Goal: Information Seeking & Learning: Learn about a topic

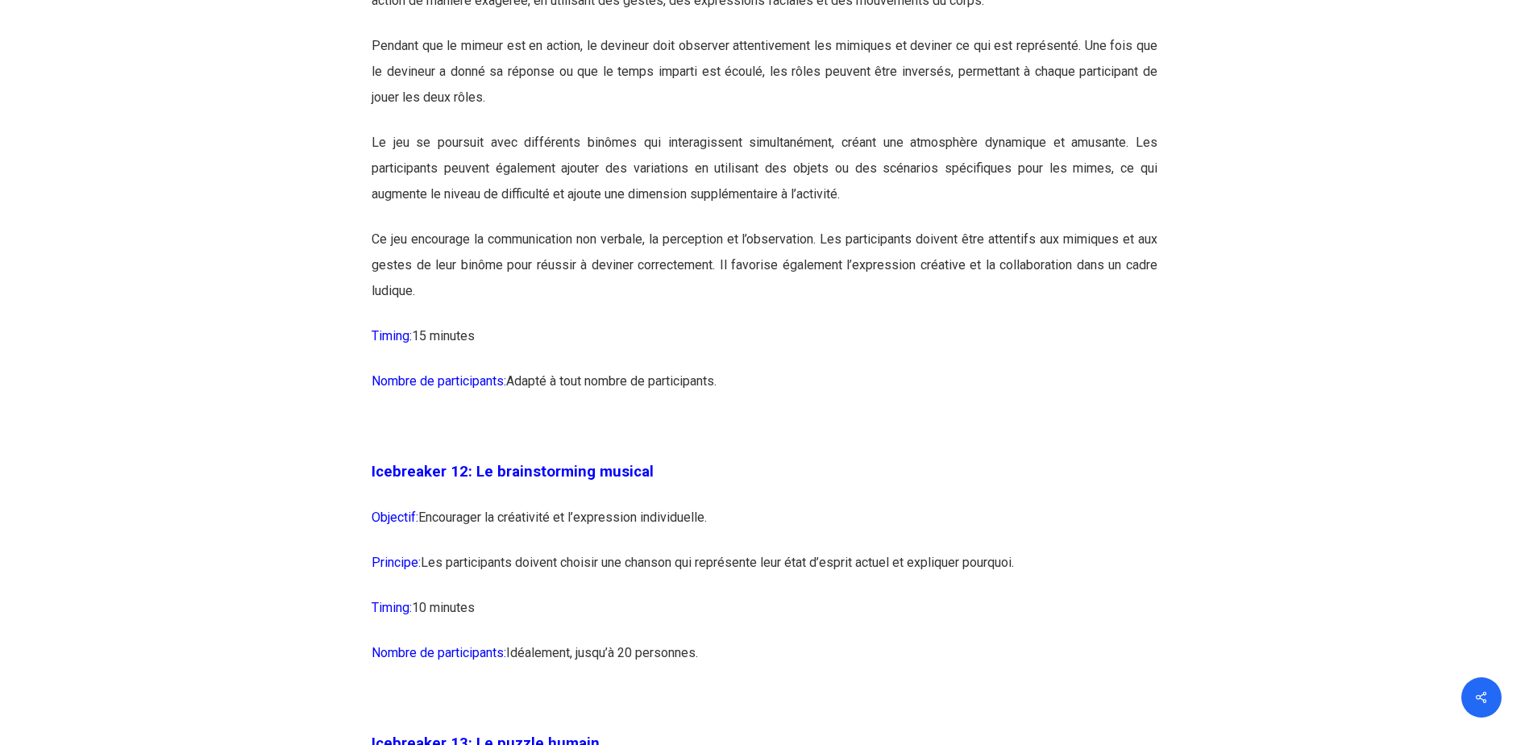
scroll to position [6934, 0]
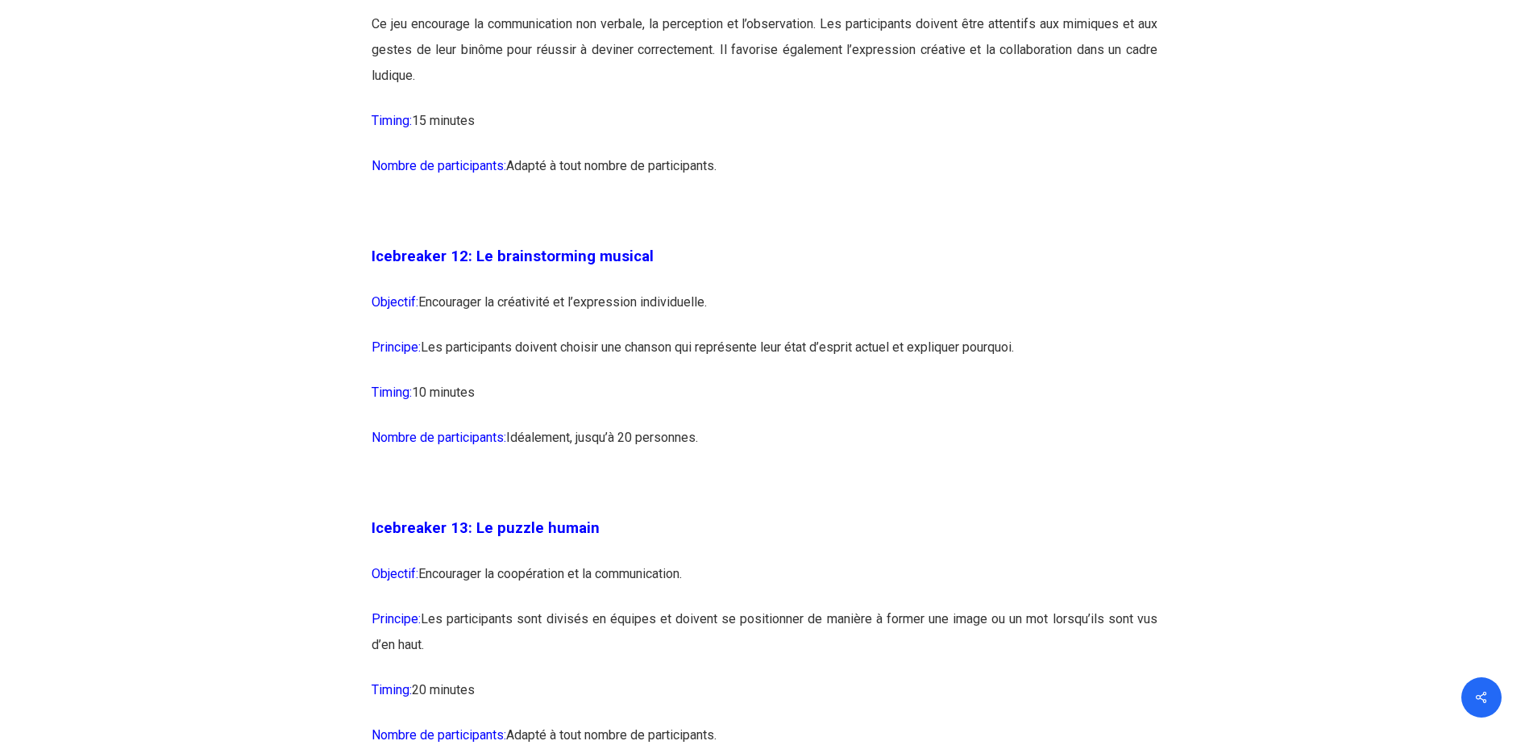
click at [457, 380] on p "Principe: Les participants doivent choisir une chanson qui représente leur état…" at bounding box center [765, 357] width 786 height 45
drag, startPoint x: 610, startPoint y: 399, endPoint x: 1022, endPoint y: 414, distance: 413.0
click at [1022, 380] on p "Principe: Les participants doivent choisir une chanson qui représente leur état…" at bounding box center [765, 357] width 786 height 45
click at [842, 470] on p "Nombre de participants: [GEOGRAPHIC_DATA], jusqu’à 20 personnes." at bounding box center [765, 447] width 786 height 45
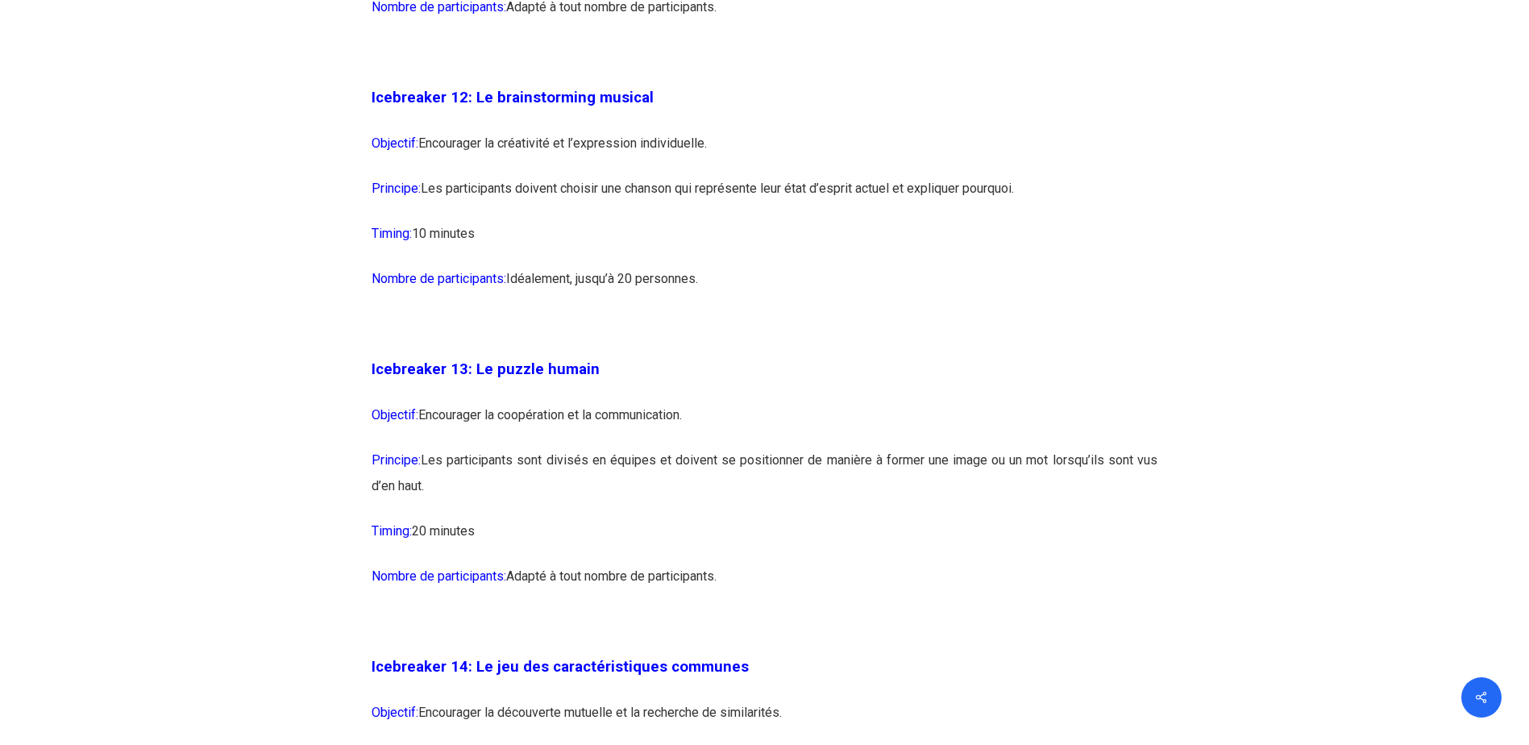
scroll to position [7337, 0]
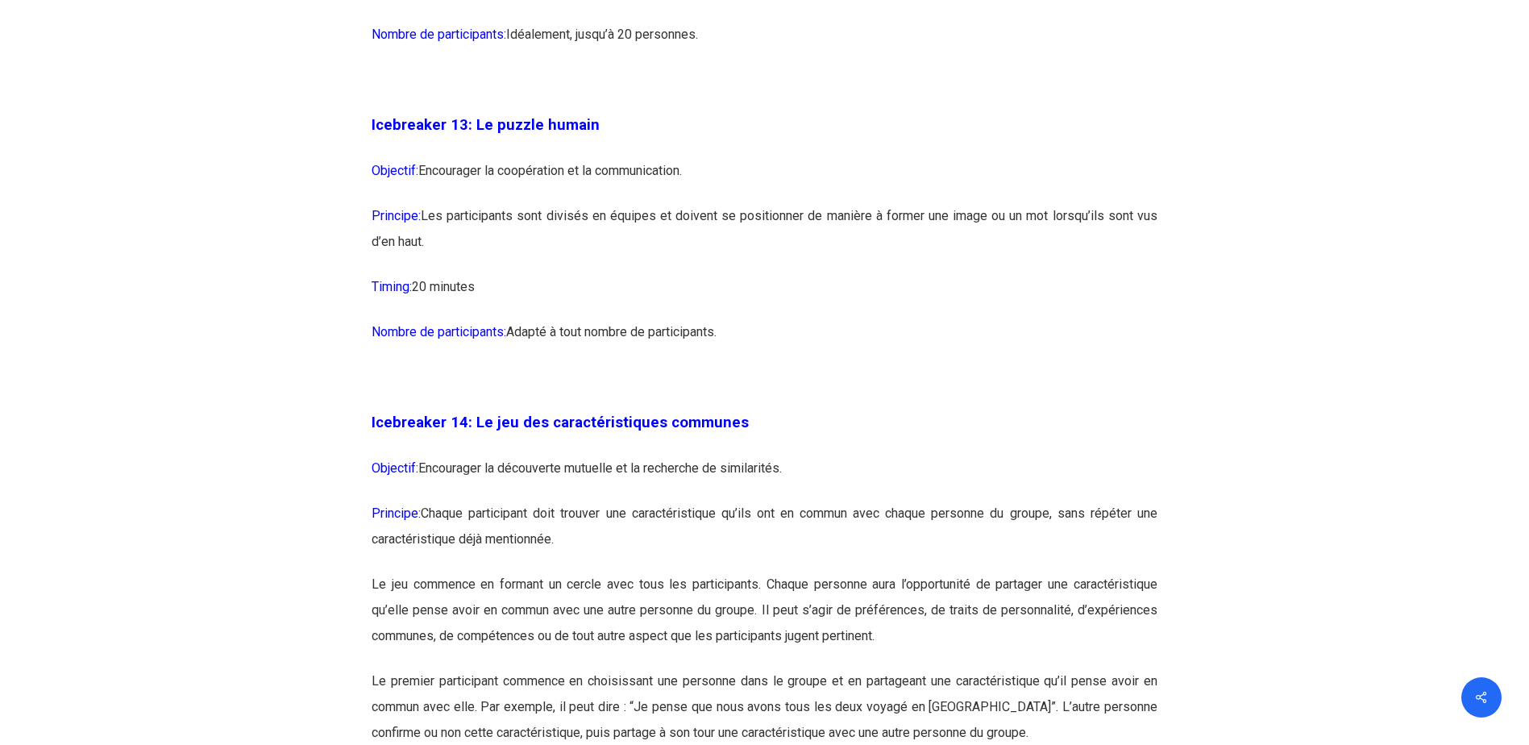
click at [892, 319] on p "Timing: 20 minutes" at bounding box center [765, 296] width 786 height 45
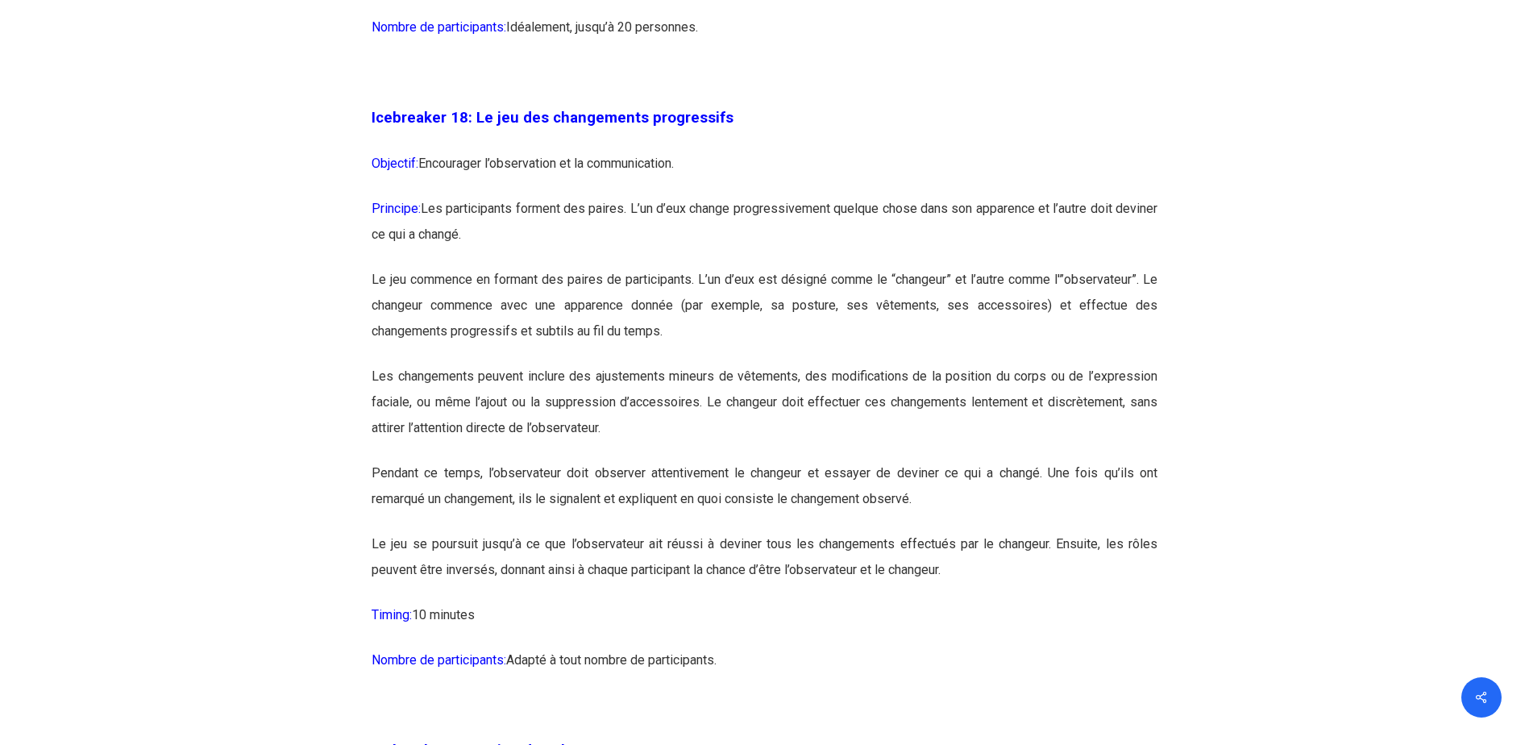
scroll to position [9675, 0]
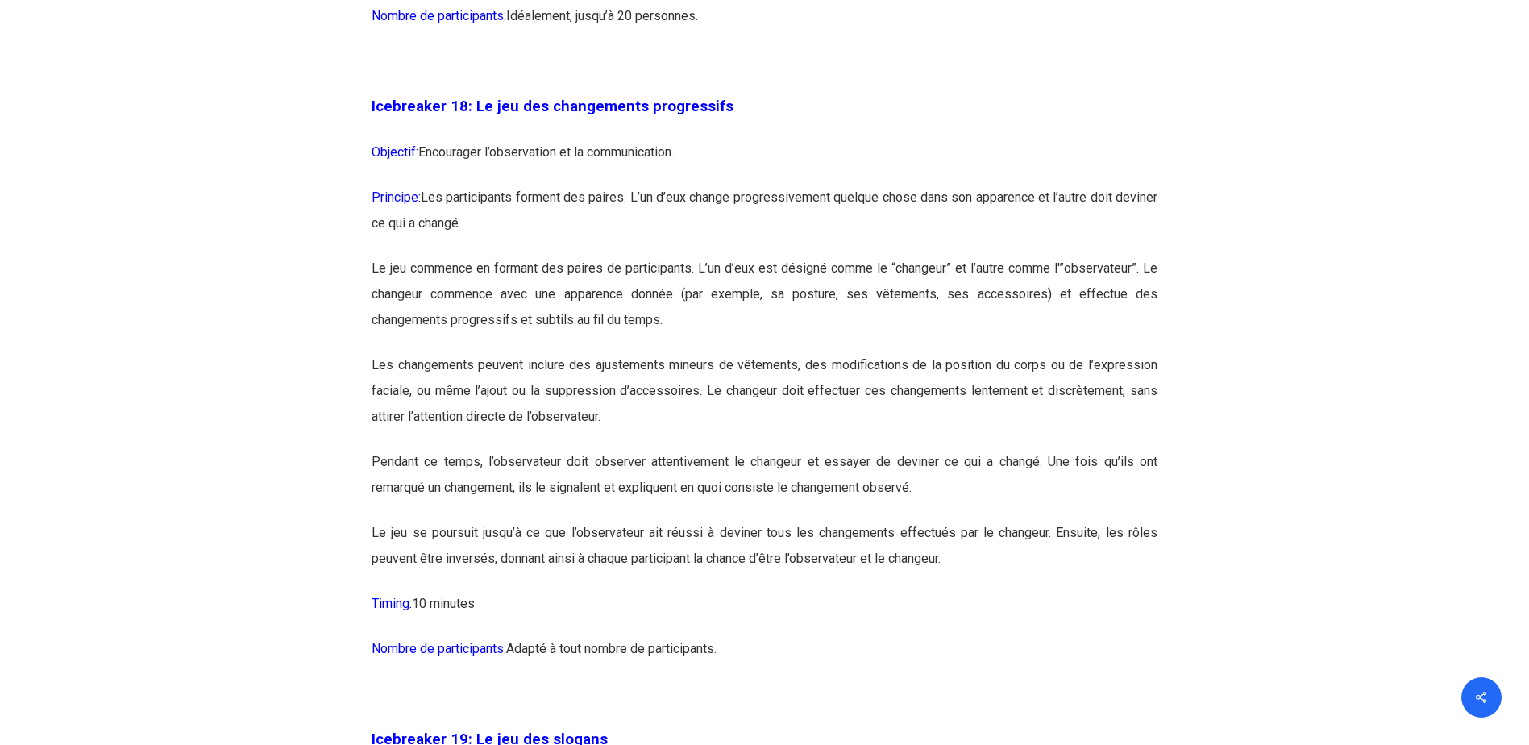
click at [793, 449] on p "Les changements peuvent inclure des ajustements mineurs de vêtements, des modif…" at bounding box center [765, 400] width 786 height 97
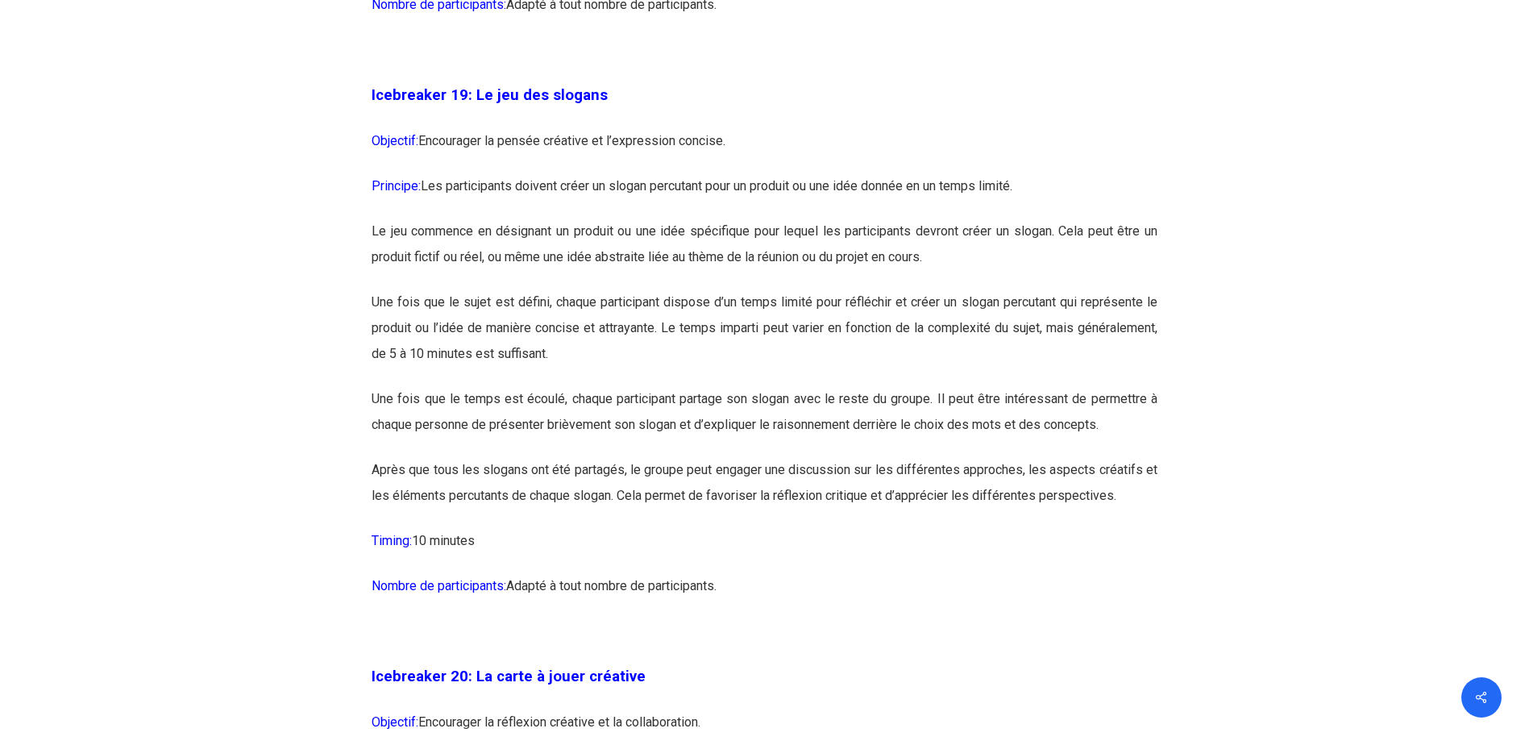
scroll to position [10320, 0]
click at [910, 289] on p "Le jeu commence en désignant un produit ou une idée spécifique pour lequel les …" at bounding box center [765, 253] width 786 height 71
click at [969, 289] on p "Le jeu commence en désignant un produit ou une idée spécifique pour lequel les …" at bounding box center [765, 253] width 786 height 71
click at [674, 385] on p "Une fois que le sujet est défini, chaque participant dispose d’un temps limité …" at bounding box center [765, 337] width 786 height 97
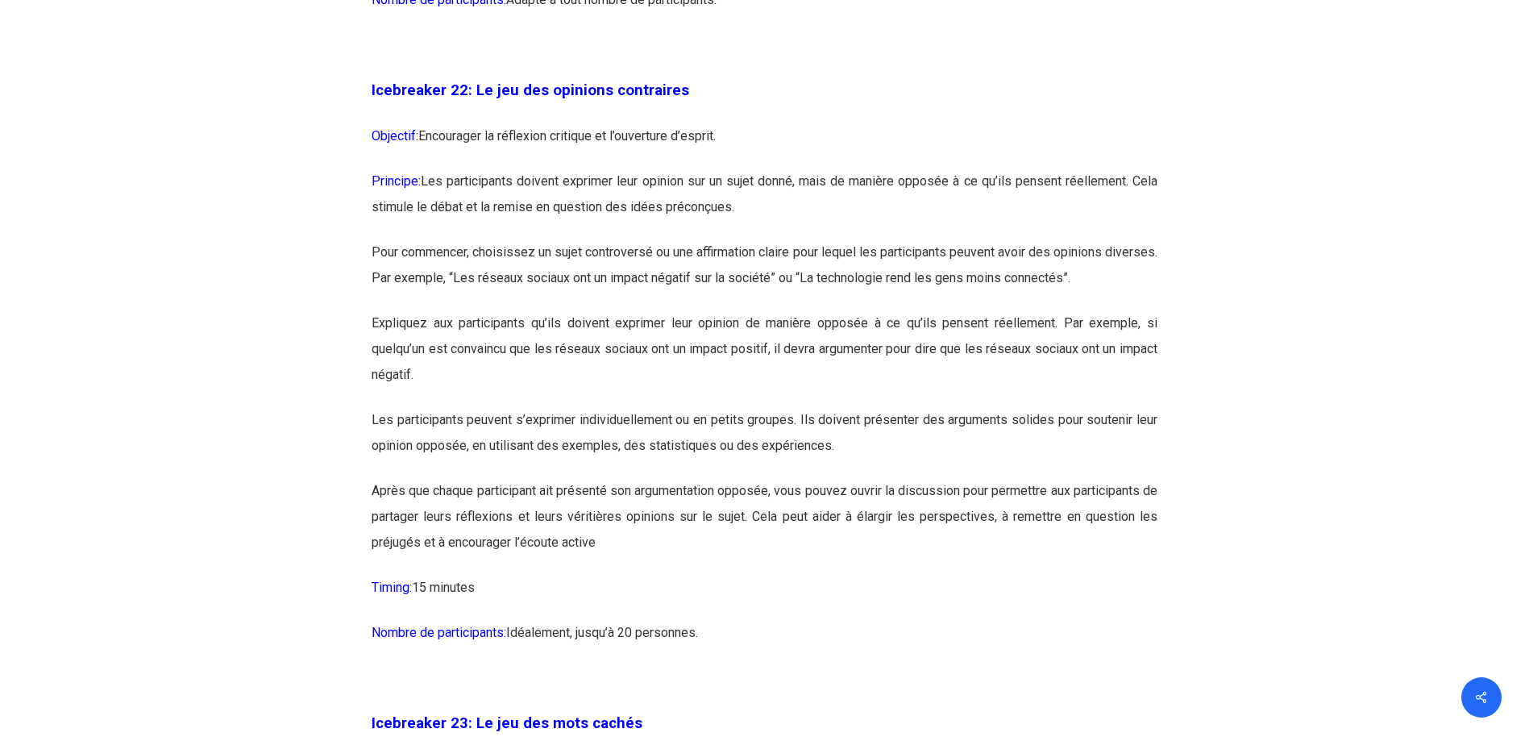
scroll to position [12093, 0]
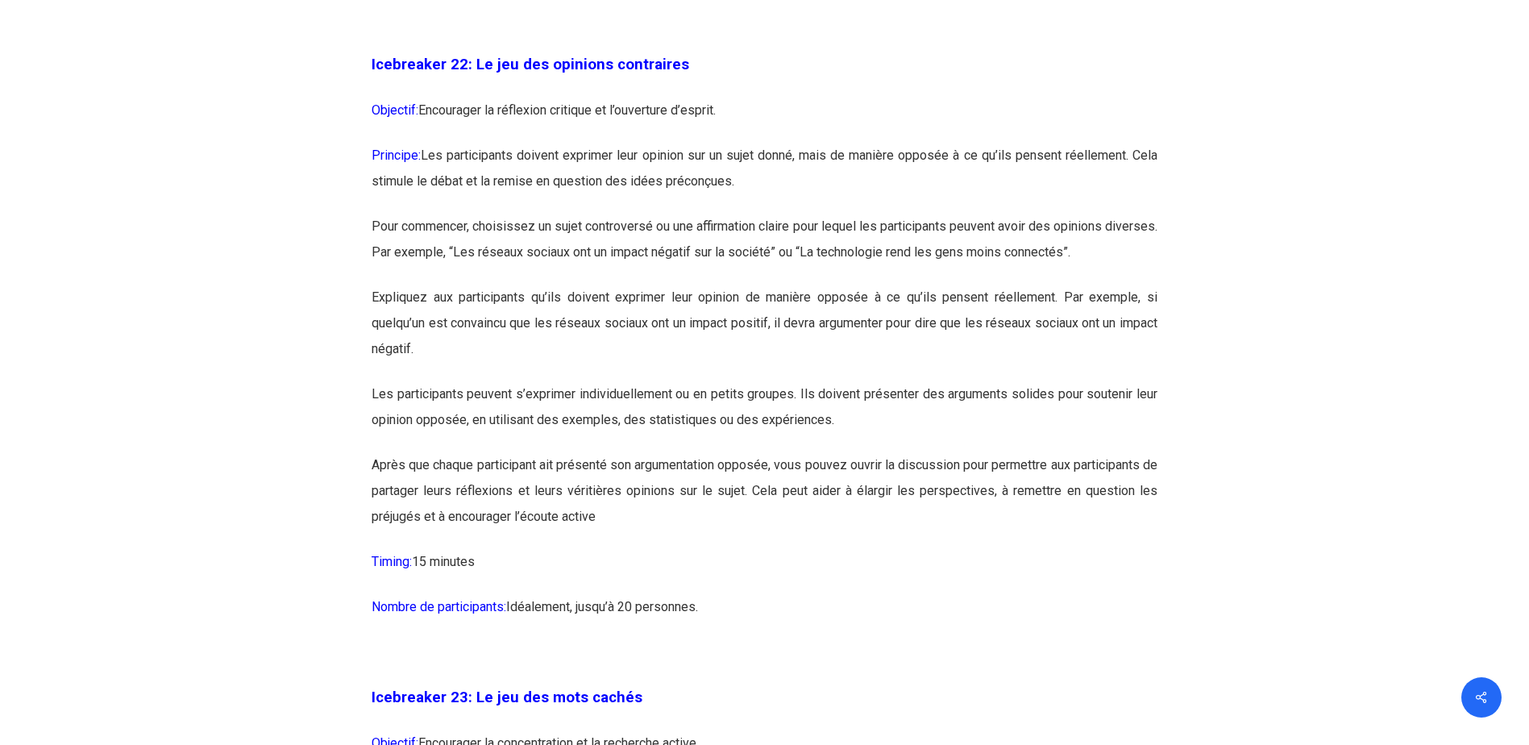
click at [794, 214] on p "Principe: Les participants doivent exprimer leur opinion sur un sujet donné, ma…" at bounding box center [765, 178] width 786 height 71
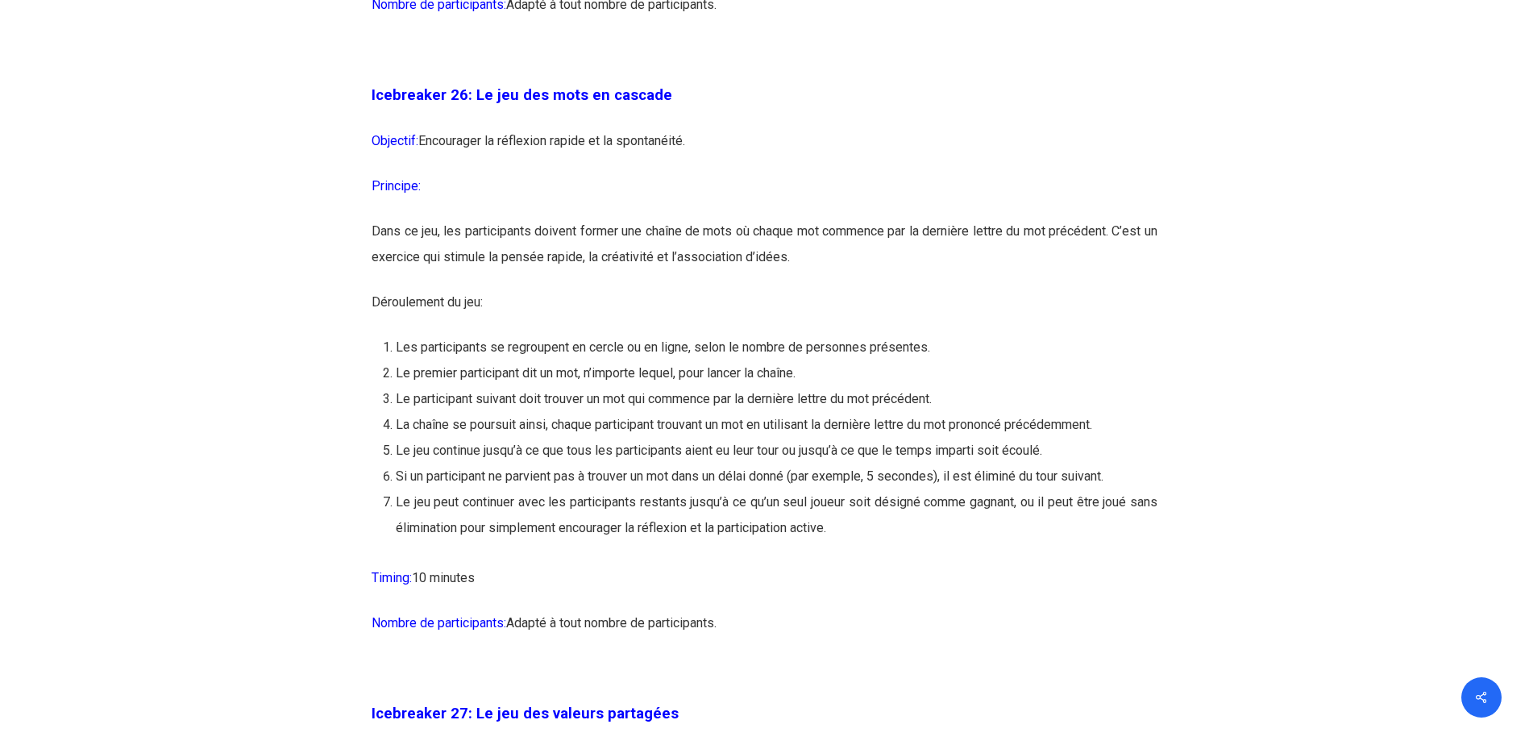
scroll to position [14190, 0]
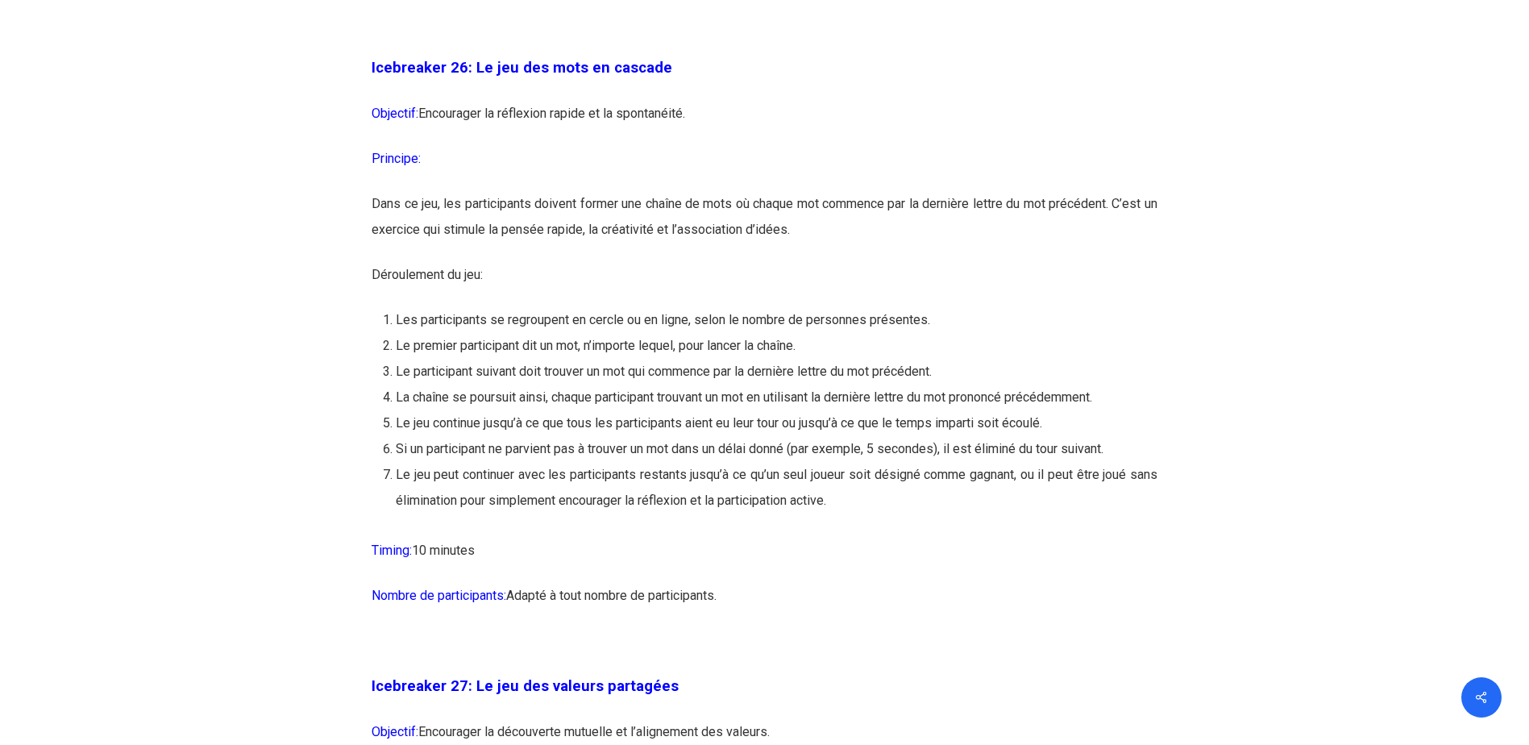
click at [992, 583] on p "Timing: 10 minutes" at bounding box center [765, 560] width 786 height 45
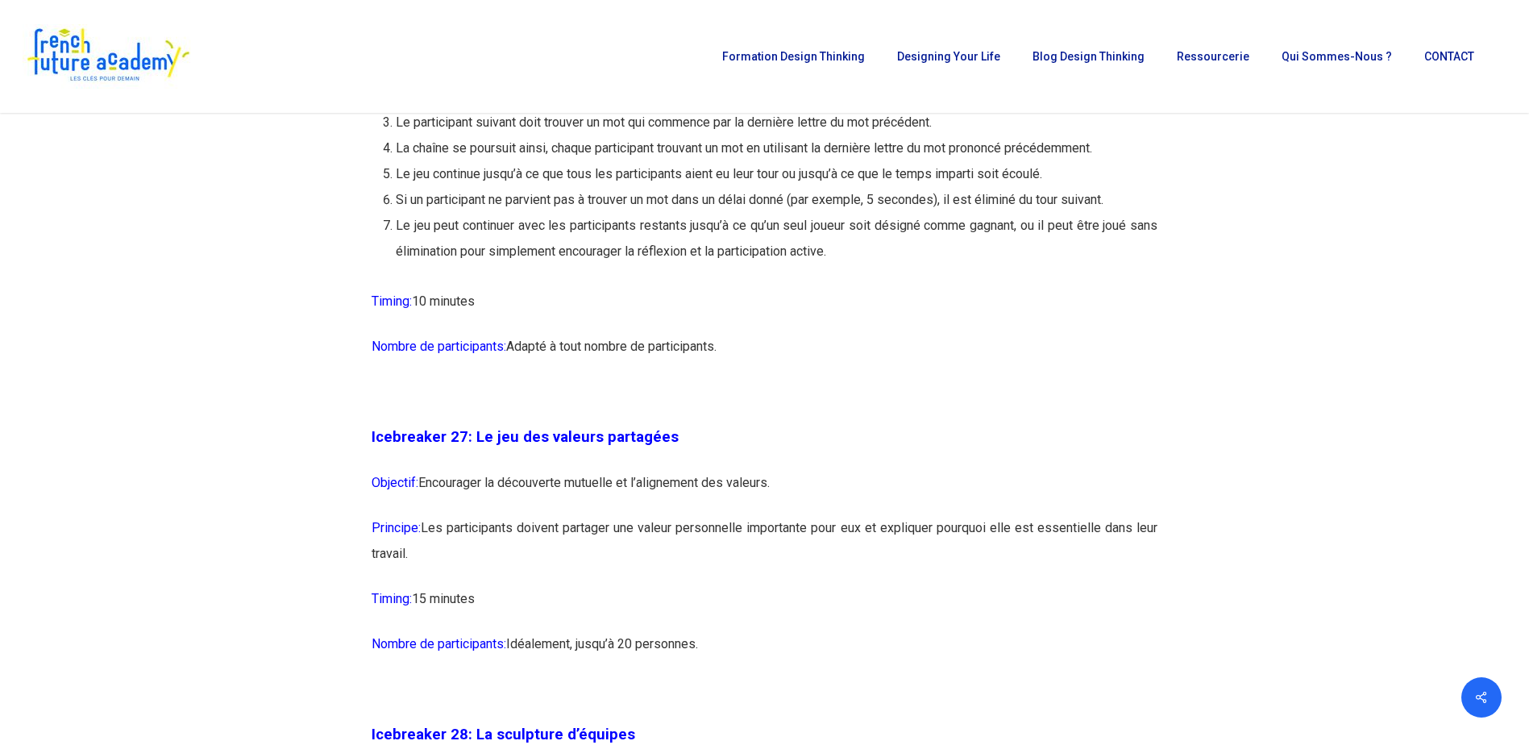
scroll to position [14431, 0]
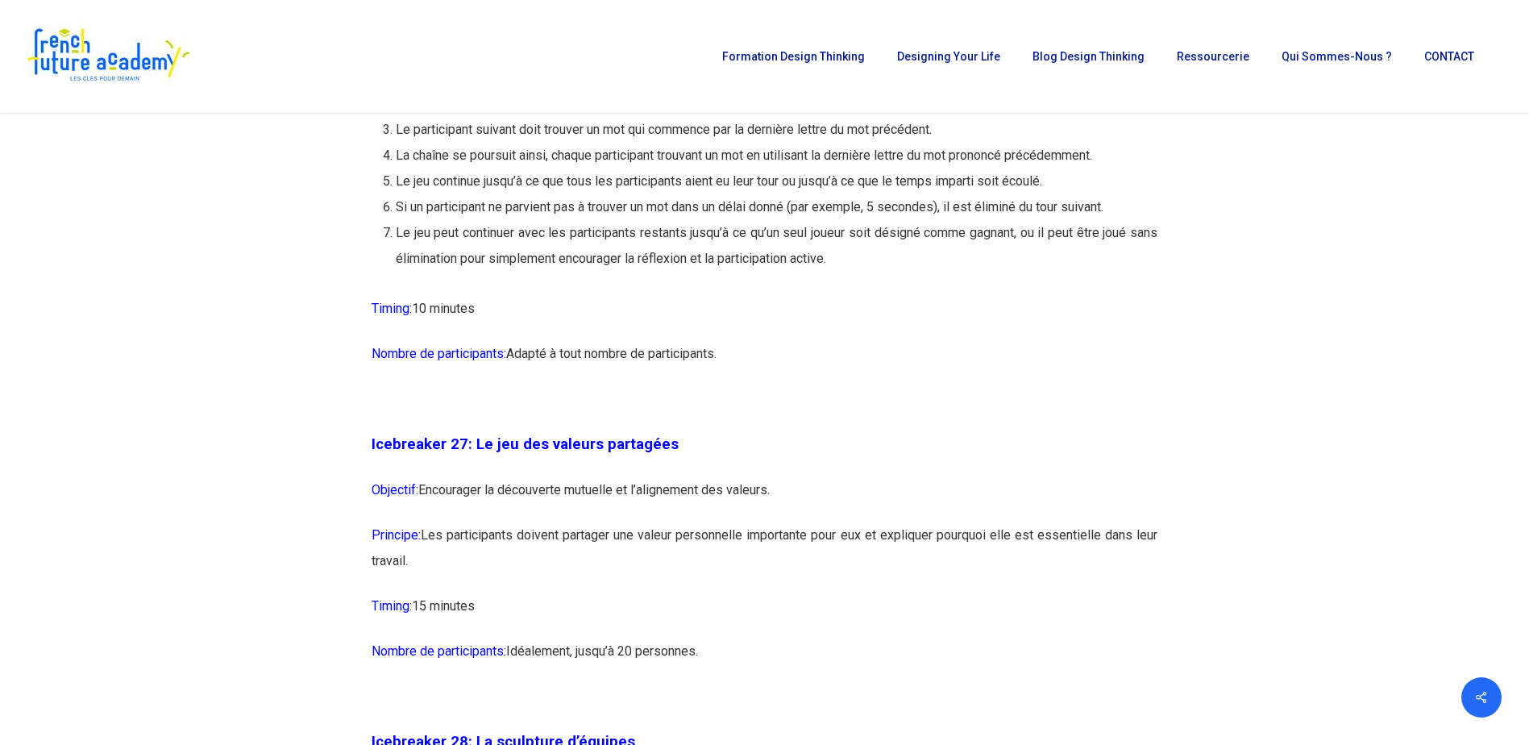
click at [463, 169] on li "La chaîne se poursuit ainsi, chaque participant trouvant un mot en utilisant la…" at bounding box center [777, 156] width 762 height 26
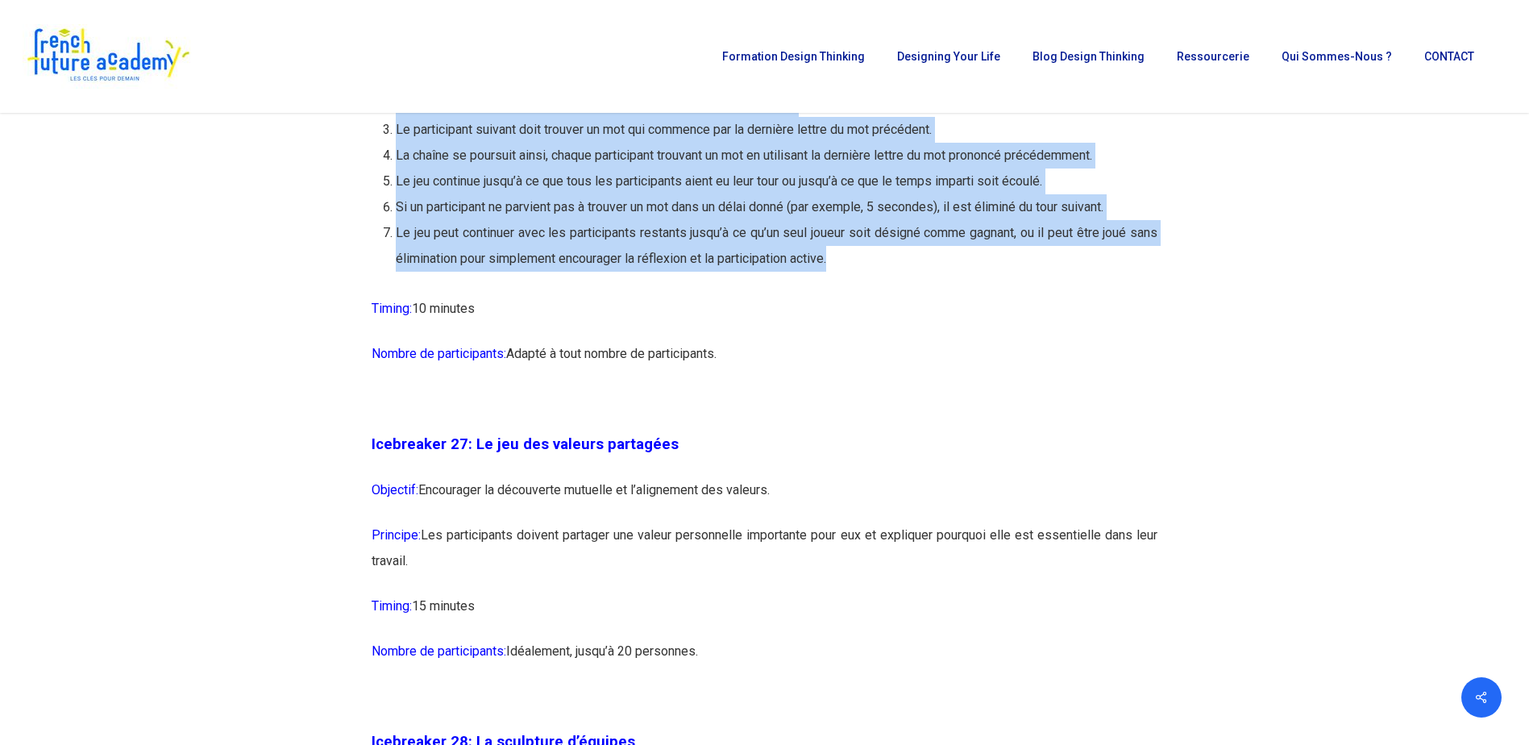
drag, startPoint x: 397, startPoint y: 179, endPoint x: 1134, endPoint y: 336, distance: 753.5
click at [1134, 272] on ol "Les participants se regroupent en cercle ou en ligne, selon le nombre de person…" at bounding box center [777, 168] width 762 height 206
copy ol "Le premier participant dit un mot, n’importe lequel, pour lancer la chaîne. Le …"
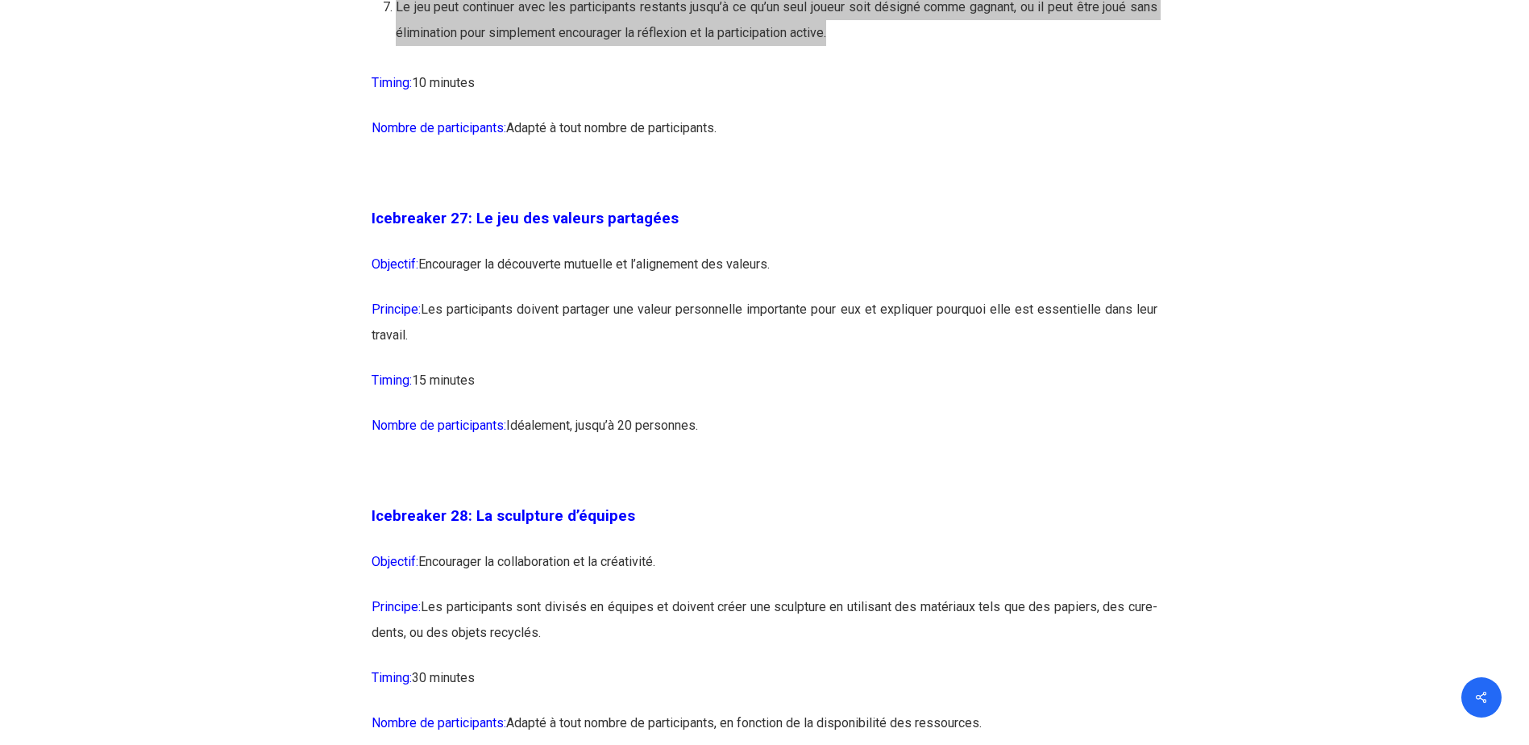
scroll to position [14673, 0]
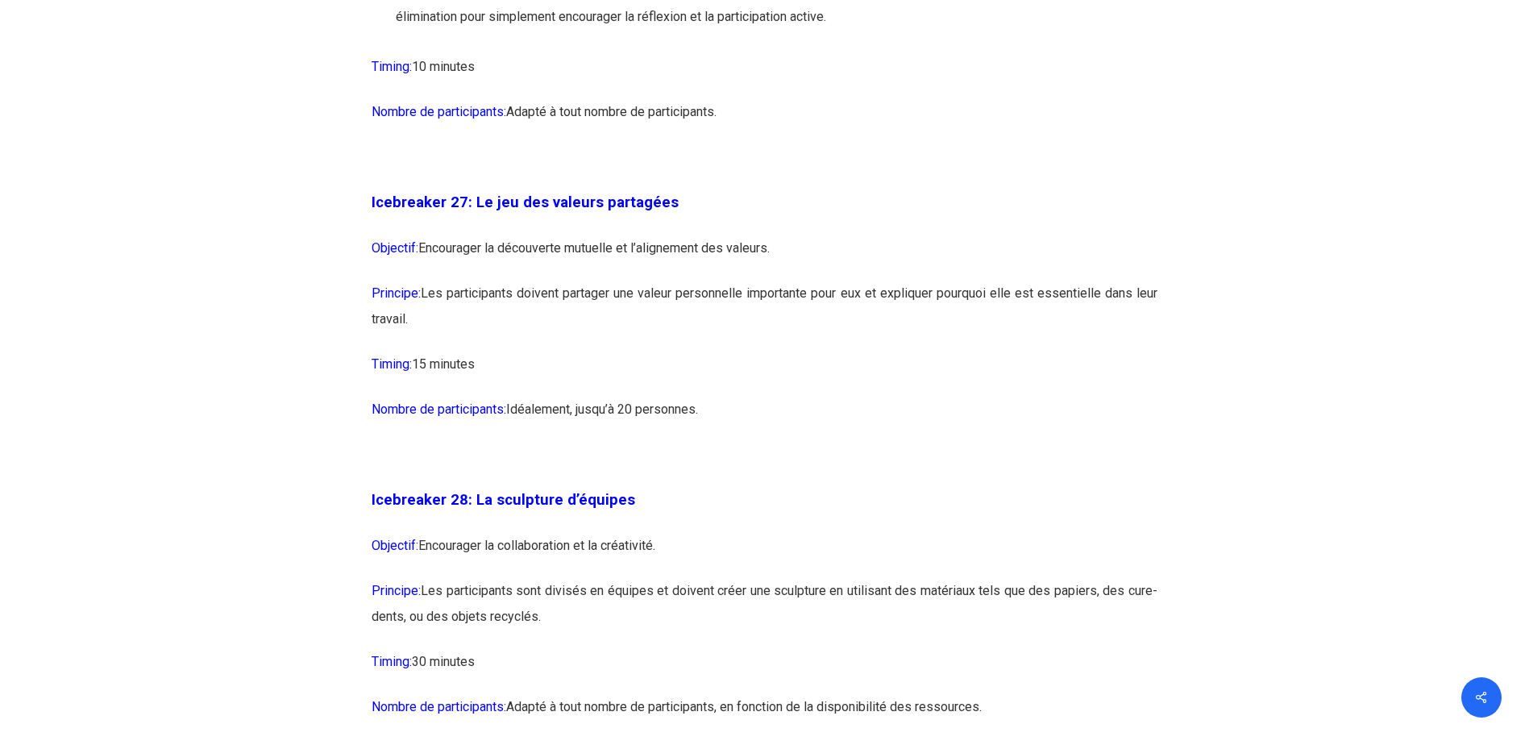
click at [772, 442] on p "Nombre de participants: [GEOGRAPHIC_DATA], jusqu’à 20 personnes." at bounding box center [765, 419] width 786 height 45
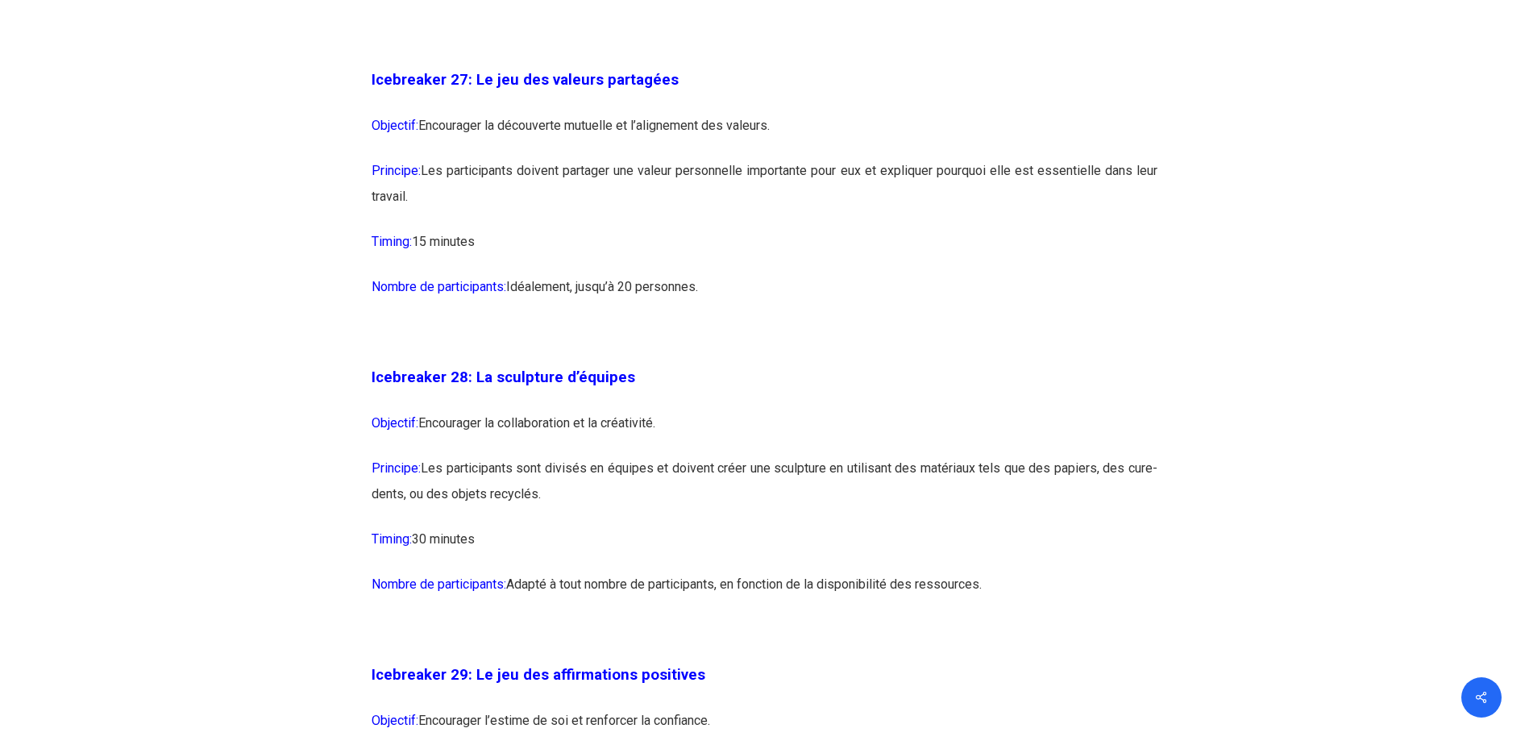
scroll to position [14996, 0]
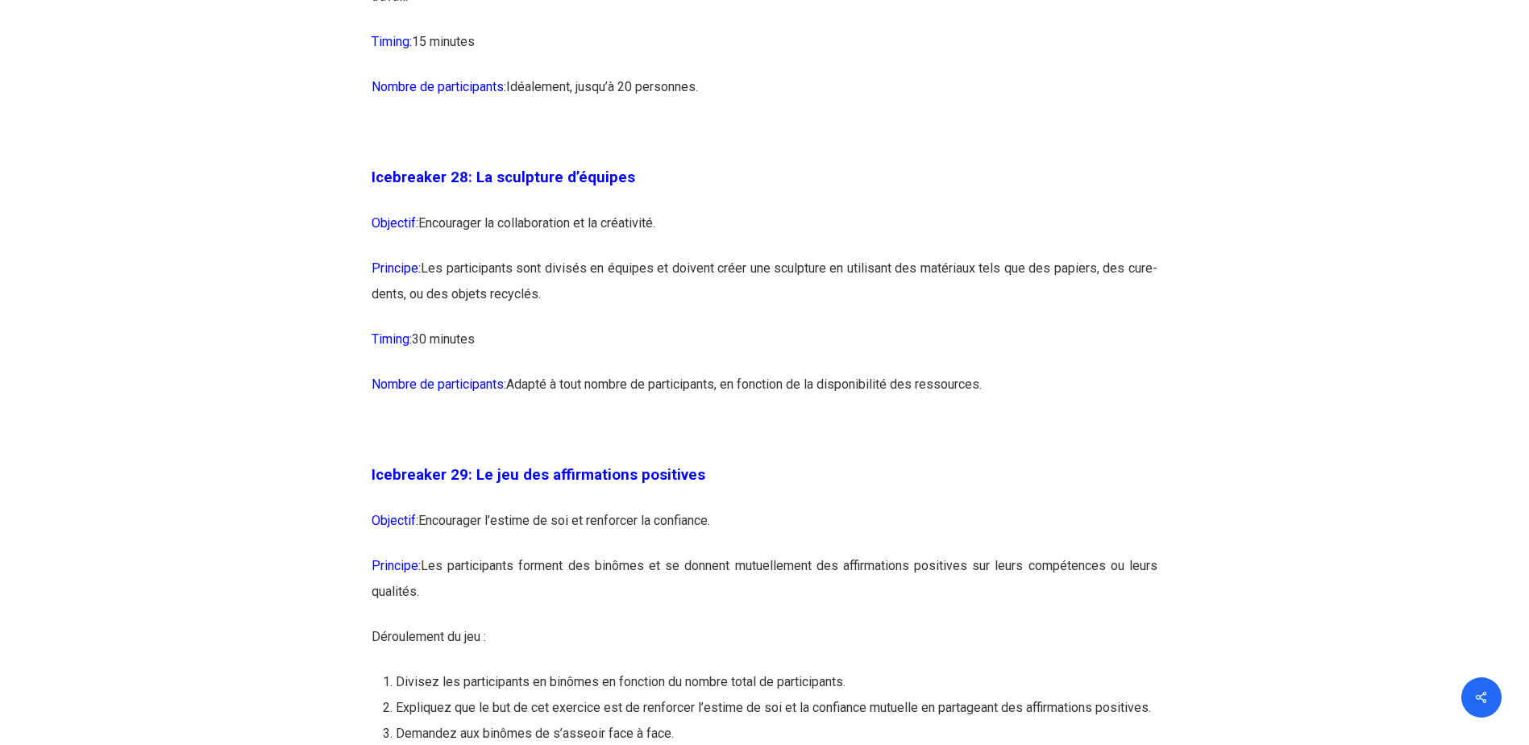
click at [737, 372] on p "Timing: 30 minutes" at bounding box center [765, 349] width 786 height 45
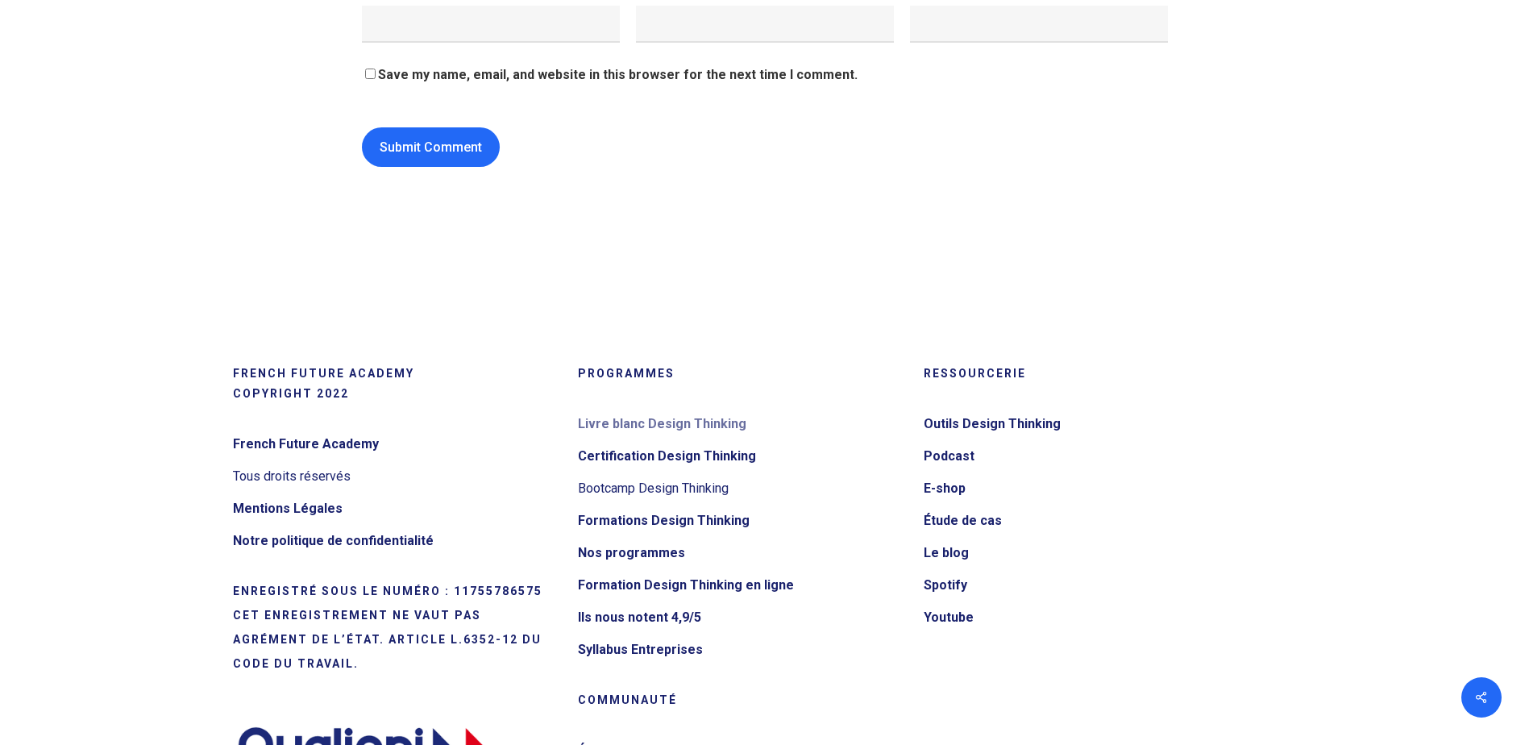
scroll to position [17414, 0]
